Goal: Task Accomplishment & Management: Complete application form

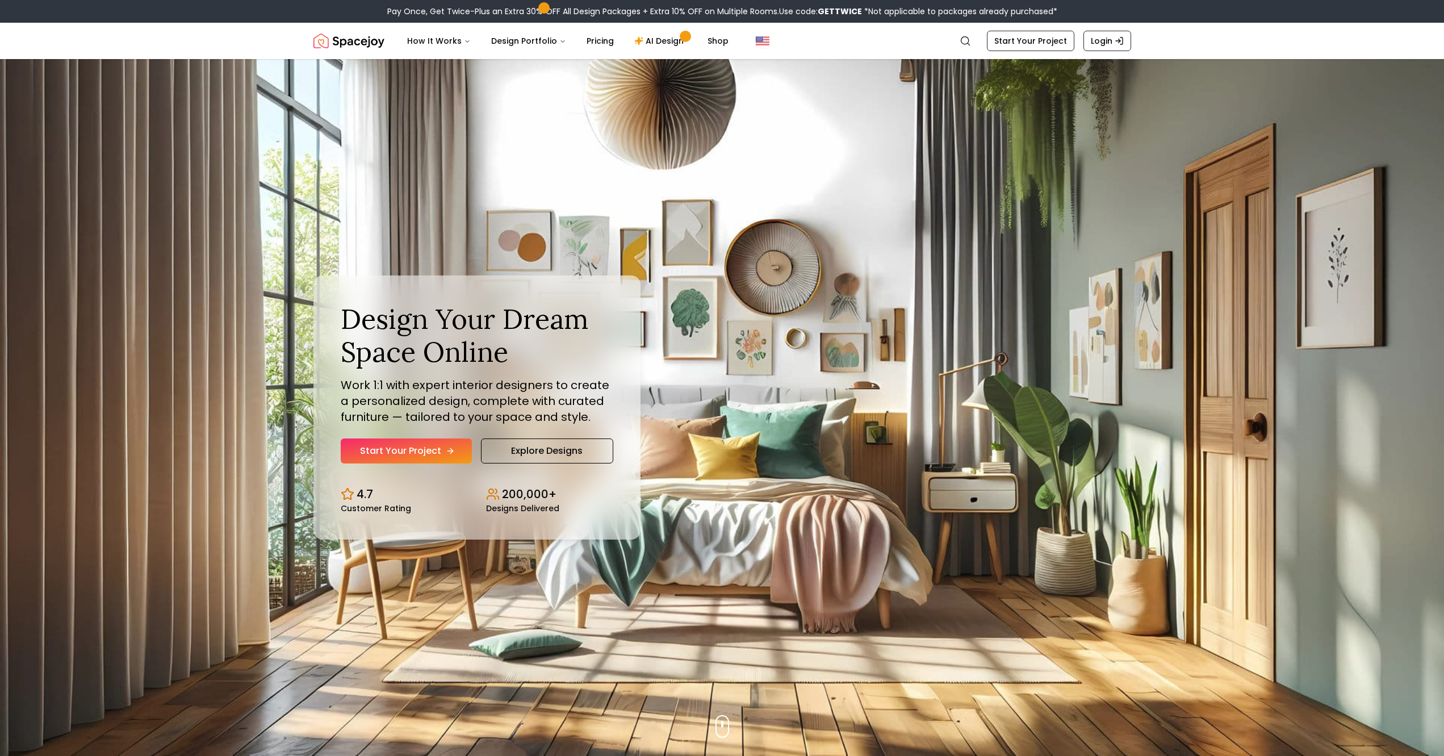
click at [440, 450] on link "Start Your Project" at bounding box center [406, 451] width 131 height 25
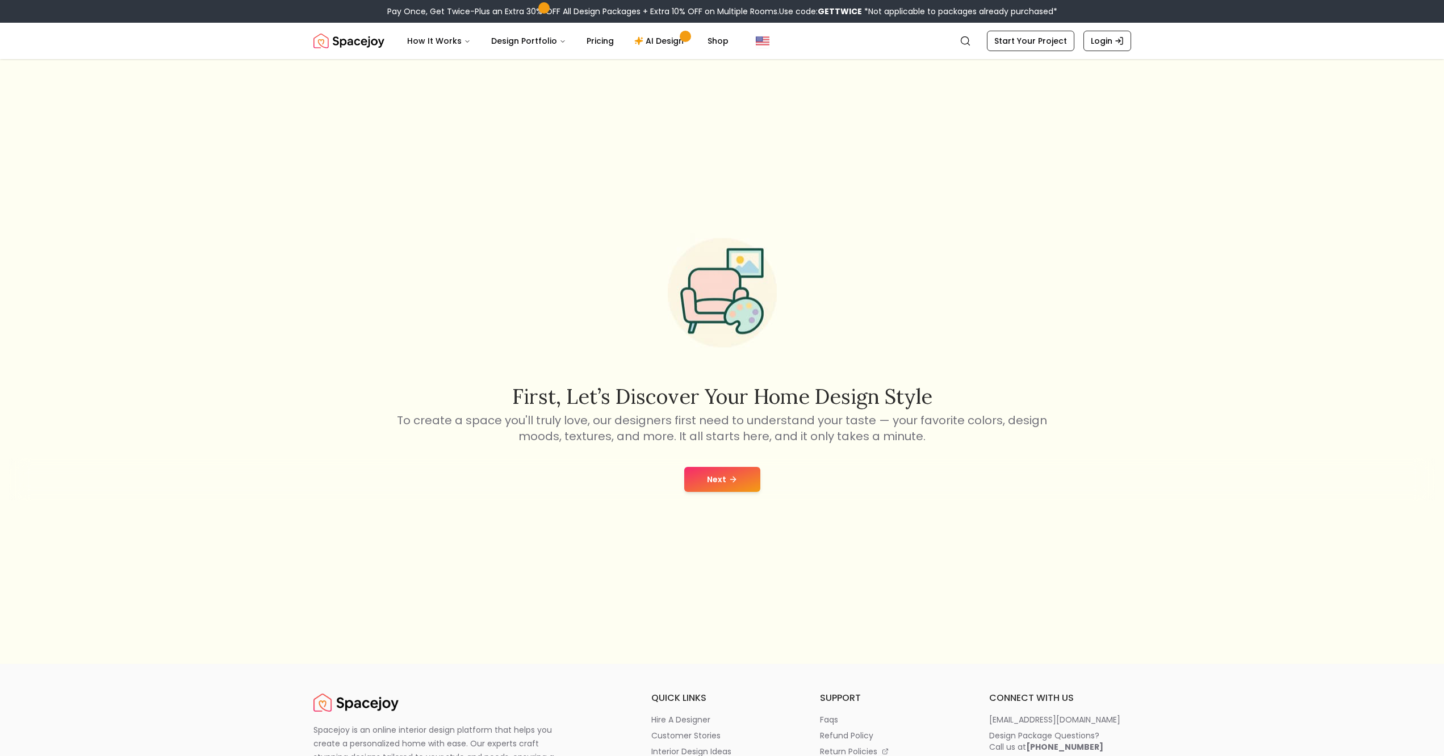
click at [734, 487] on button "Next" at bounding box center [722, 479] width 76 height 25
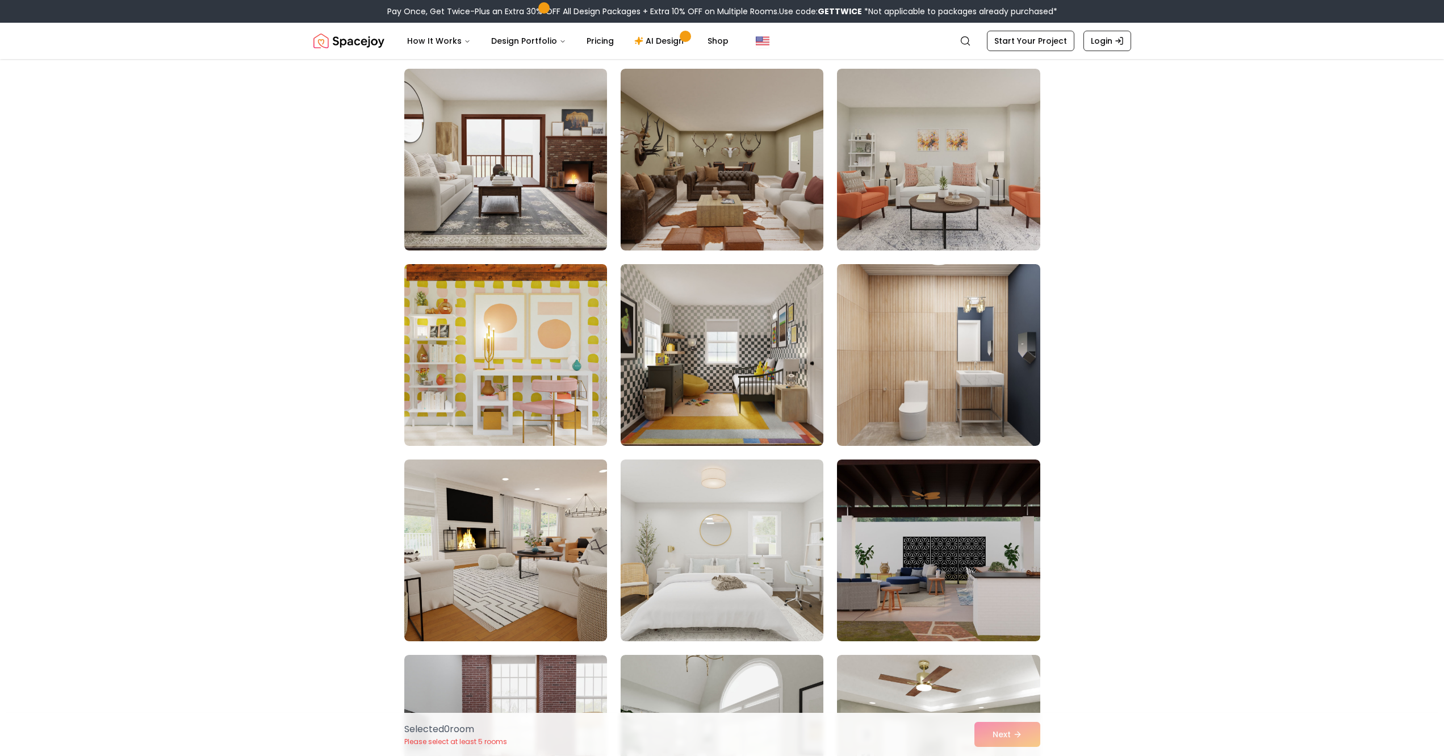
scroll to position [341, 0]
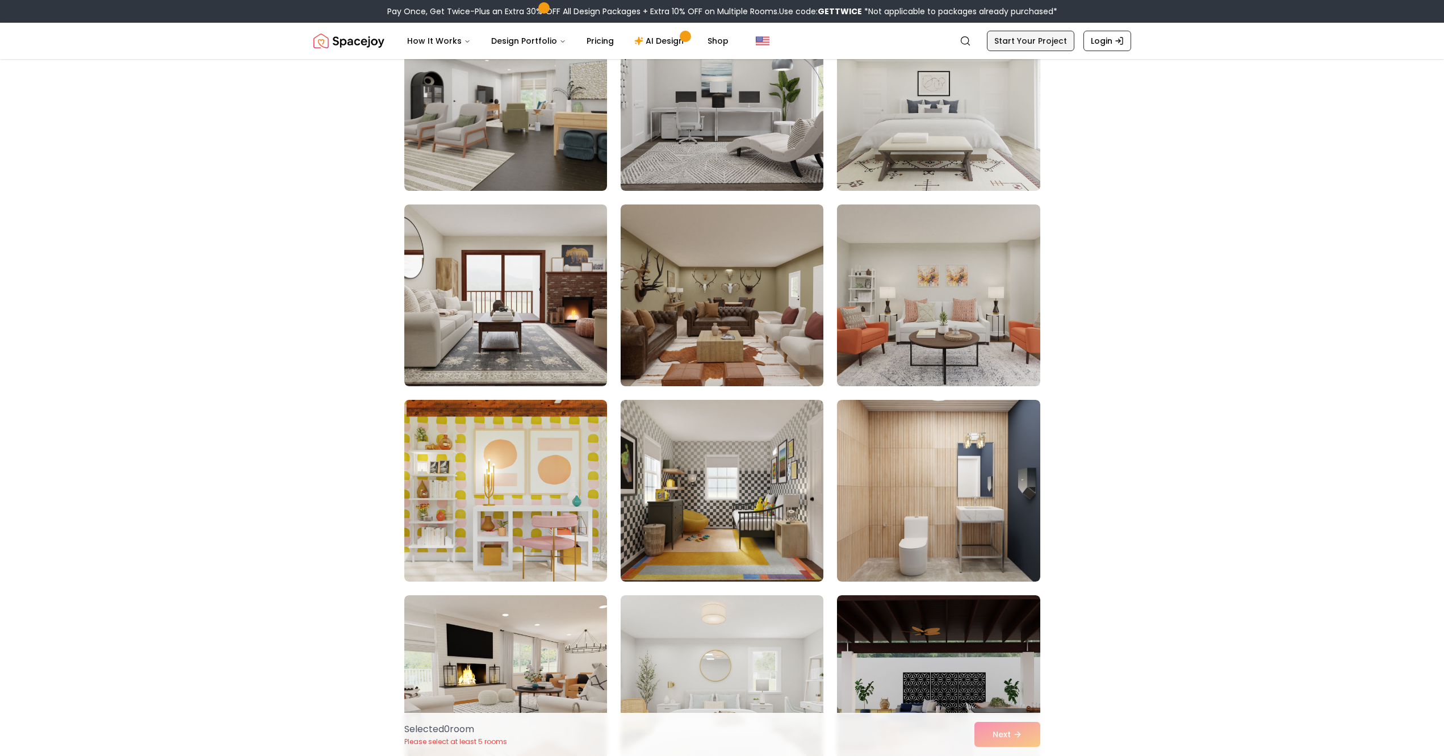
click at [1041, 43] on link "Start Your Project" at bounding box center [1030, 41] width 87 height 20
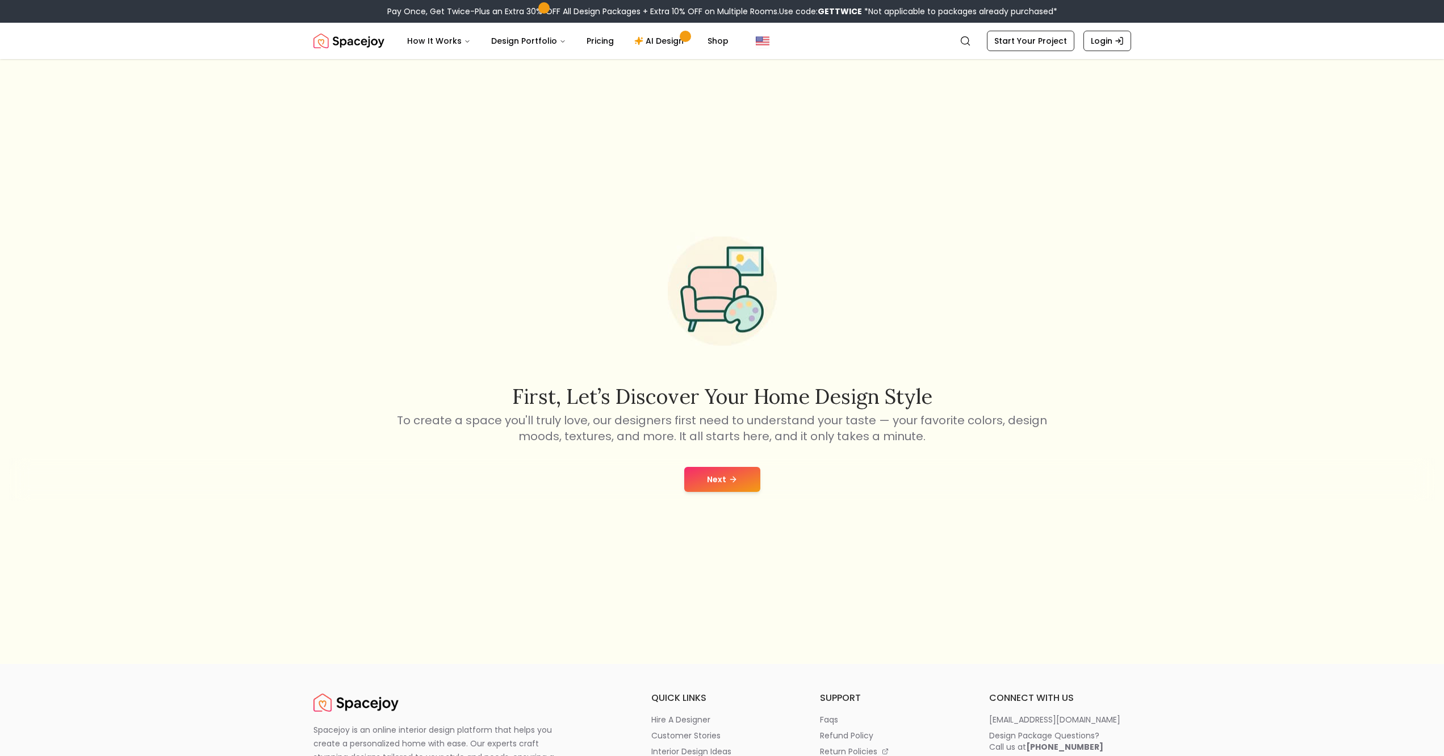
click at [723, 486] on button "Next" at bounding box center [722, 479] width 76 height 25
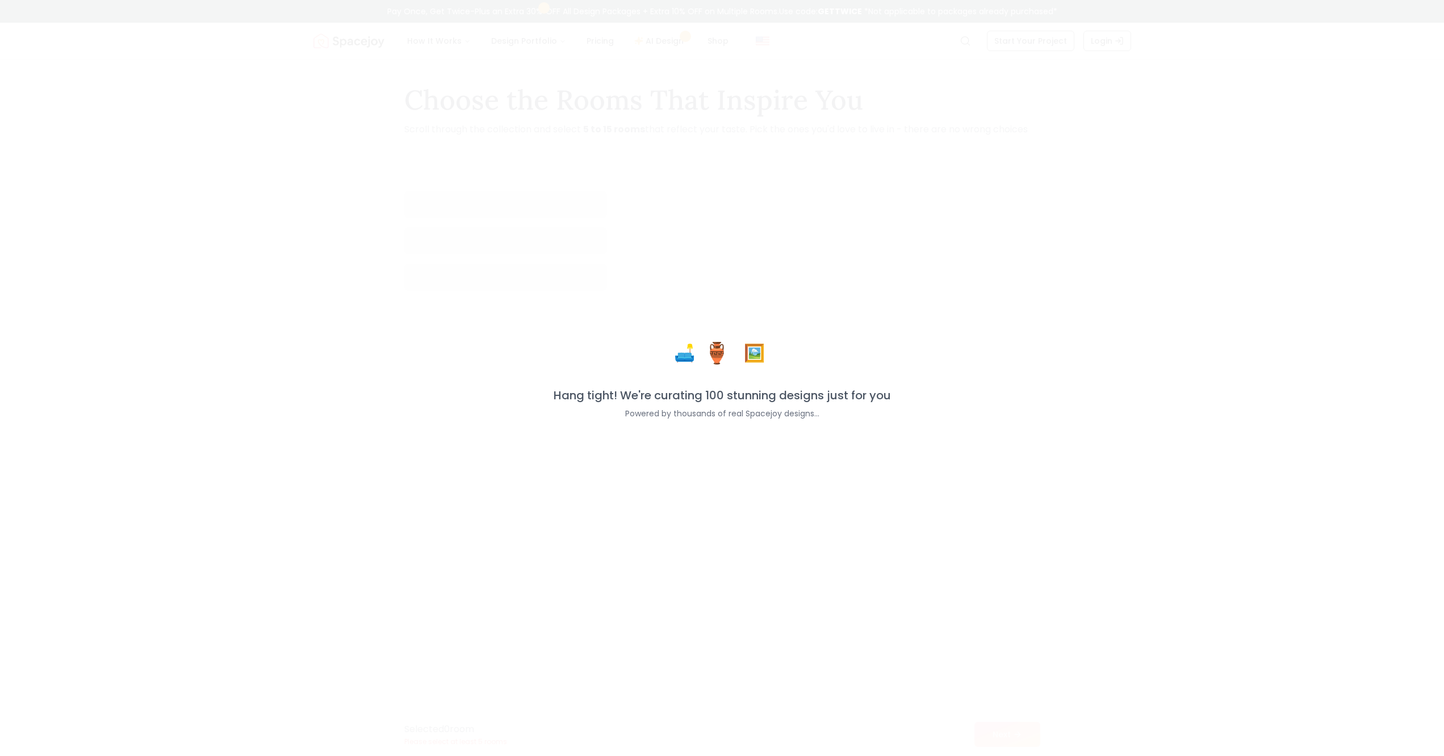
click at [707, 469] on div "🛋️ 🏺 🖼️ Hang tight! We're curating 100 stunning designs just for you Powered by…" at bounding box center [722, 378] width 1444 height 756
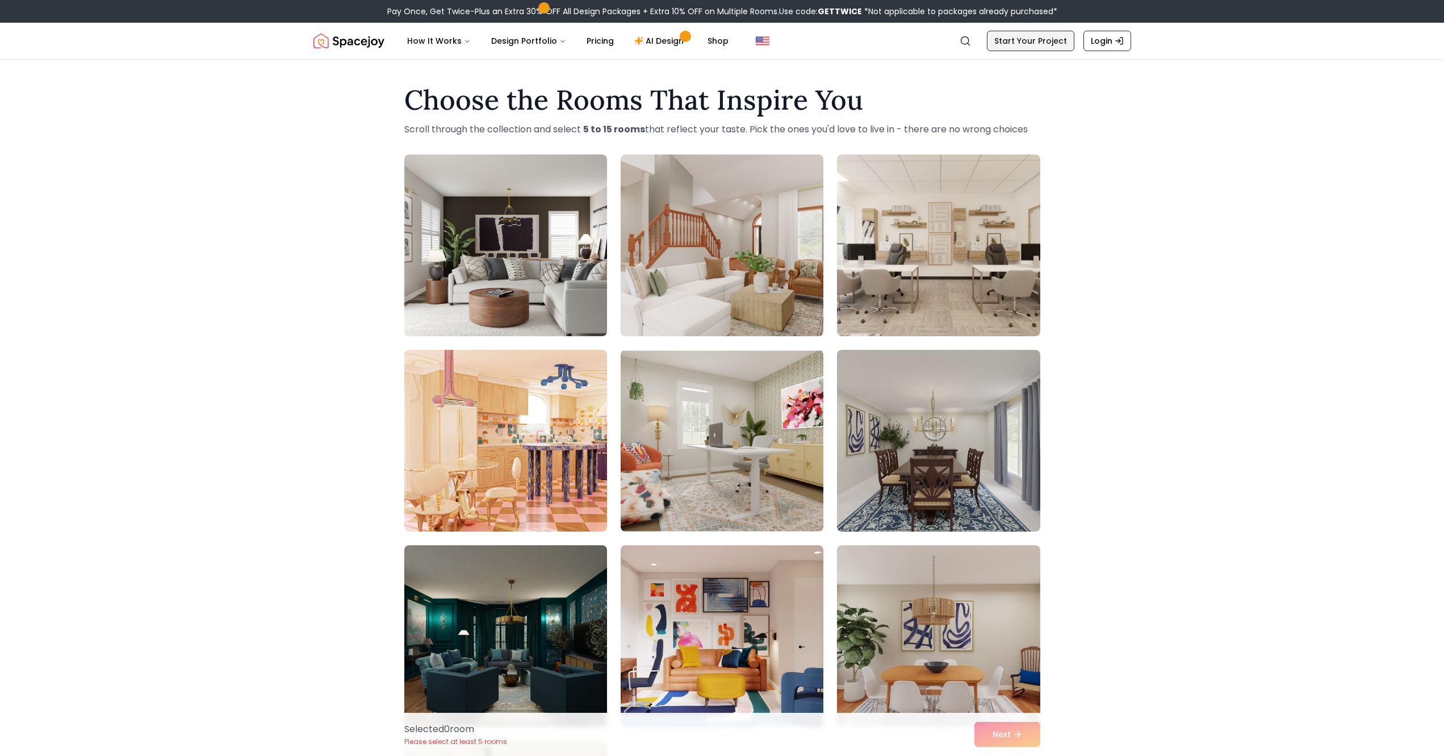
click at [1035, 46] on link "Start Your Project" at bounding box center [1030, 41] width 87 height 20
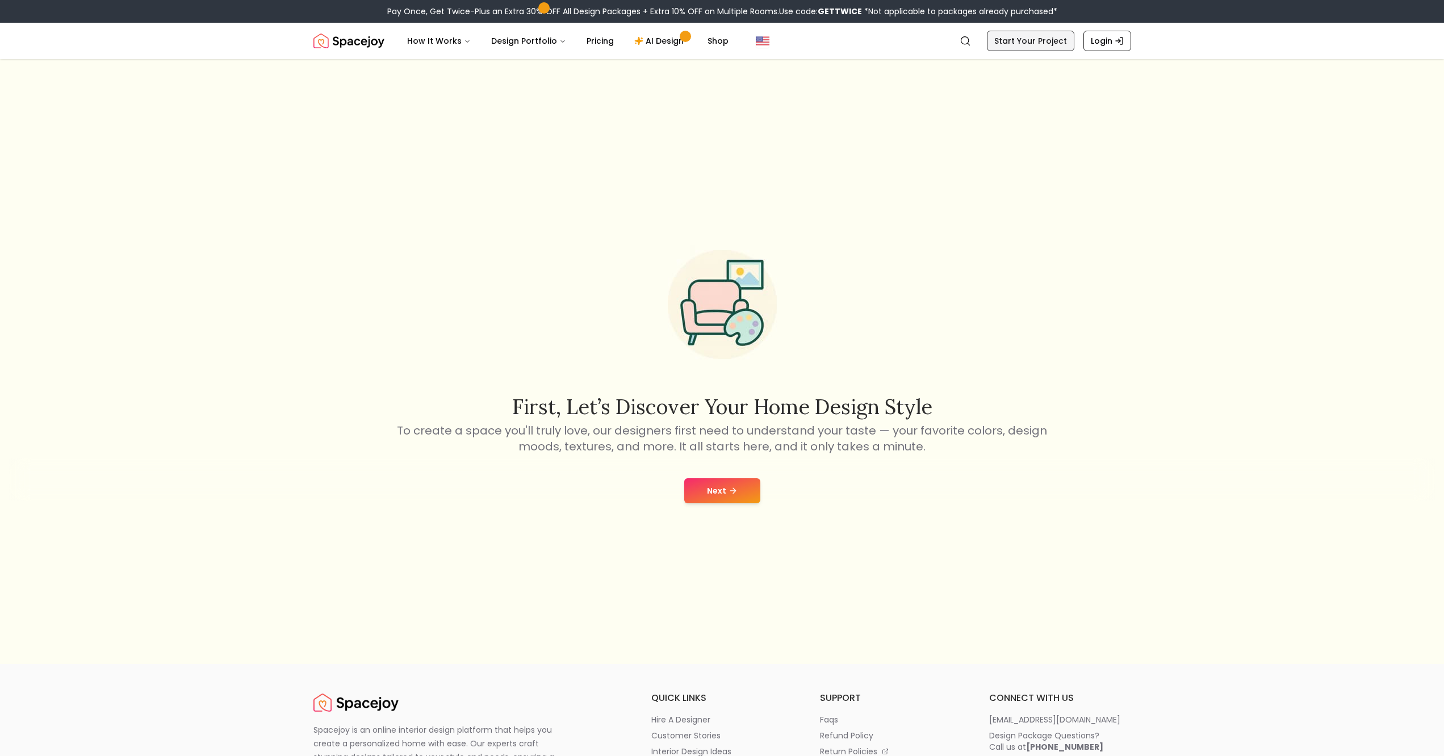
click at [1035, 38] on link "Start Your Project" at bounding box center [1030, 41] width 87 height 20
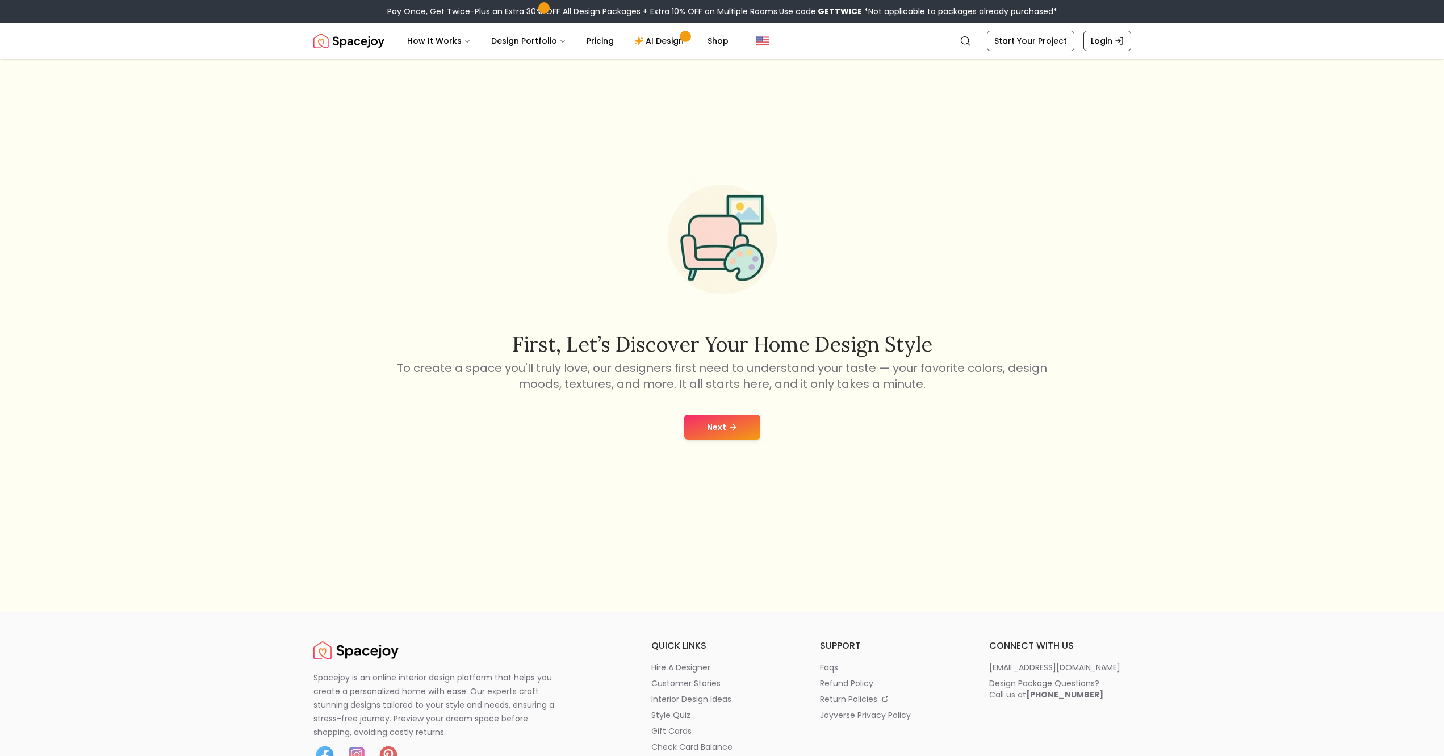
scroll to position [57, 0]
